Goal: Transaction & Acquisition: Purchase product/service

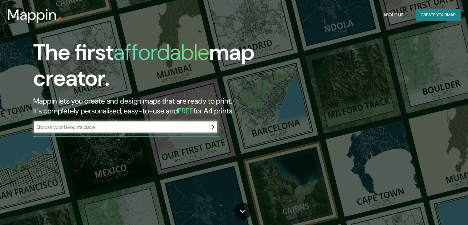
click at [175, 124] on input "text" at bounding box center [119, 126] width 172 height 7
type input "[GEOGRAPHIC_DATA]"
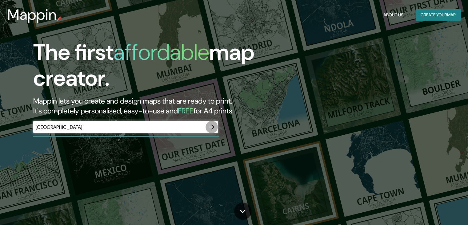
click at [207, 127] on button "button" at bounding box center [211, 127] width 12 height 12
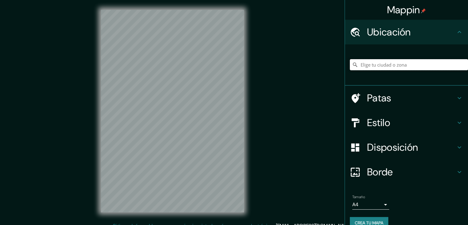
click at [364, 63] on input "Elige tu ciudad o zona" at bounding box center [409, 64] width 118 height 11
paste input "-20.22931924812697, -70.13611313733006"
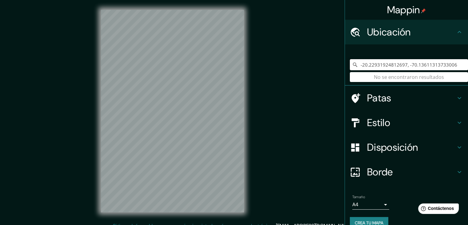
drag, startPoint x: 456, startPoint y: 67, endPoint x: 320, endPoint y: 46, distance: 137.3
click at [321, 46] on div "Mappin Ubicación -20.22931924812697, -70.13611313733006 No se encontraron resul…" at bounding box center [234, 116] width 468 height 232
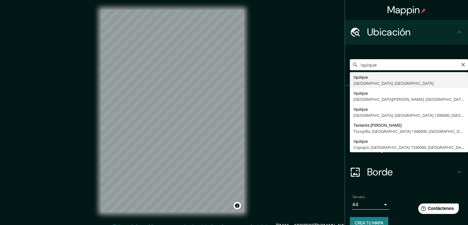
type input "Iquique, [GEOGRAPHIC_DATA], [GEOGRAPHIC_DATA]"
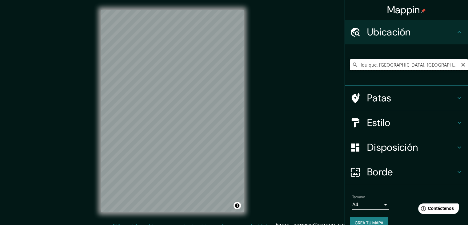
click at [431, 64] on input "Iquique, [GEOGRAPHIC_DATA], [GEOGRAPHIC_DATA]" at bounding box center [409, 64] width 118 height 11
